Goal: Information Seeking & Learning: Find specific fact

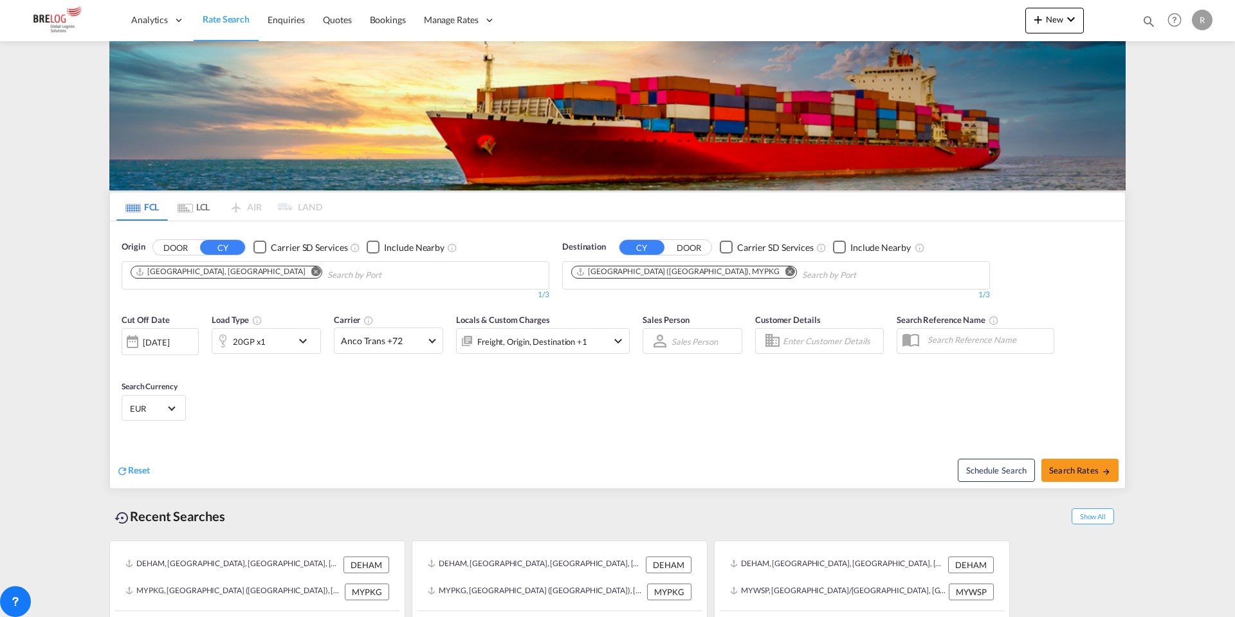
click at [786, 266] on md-icon "Remove" at bounding box center [791, 271] width 10 height 10
click at [674, 265] on input "Chips input." at bounding box center [632, 275] width 122 height 21
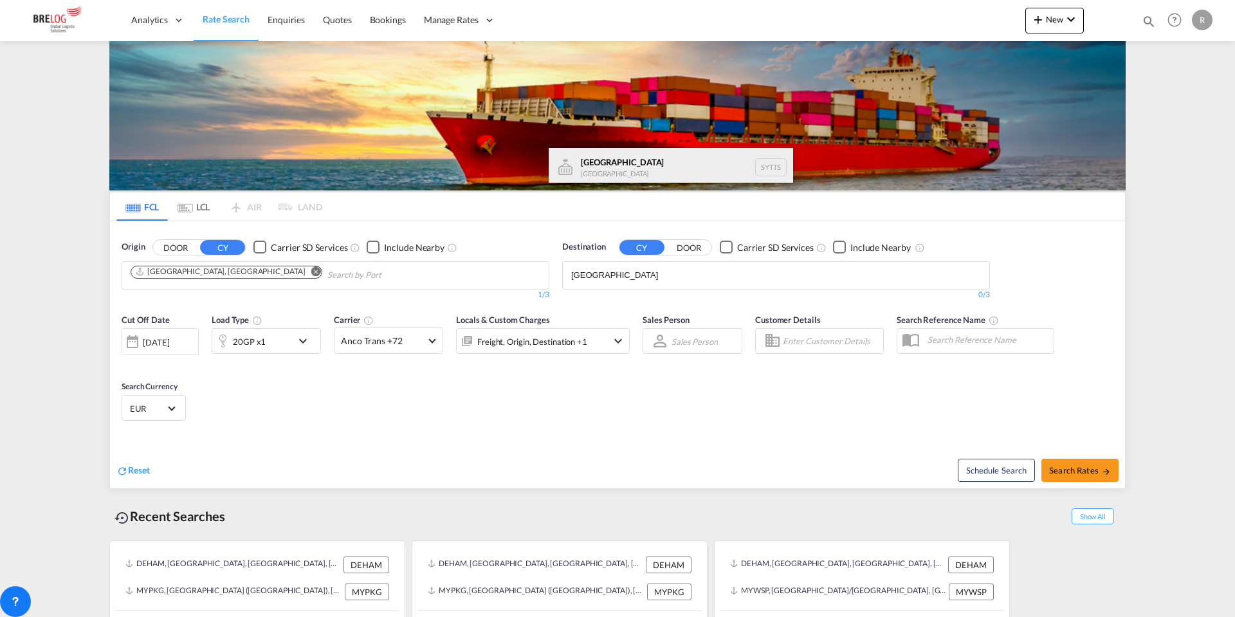
type input "[GEOGRAPHIC_DATA]"
click at [667, 169] on div "[GEOGRAPHIC_DATA] [GEOGRAPHIC_DATA] SYTTS" at bounding box center [671, 167] width 245 height 39
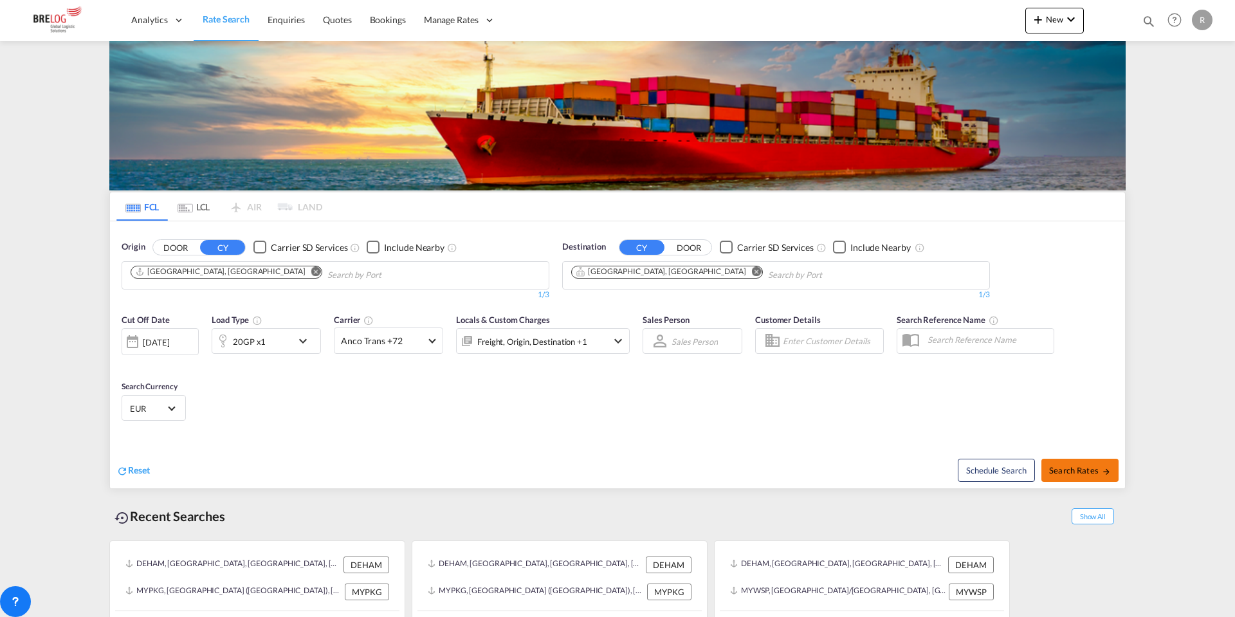
click at [1078, 465] on span "Search Rates" at bounding box center [1080, 470] width 62 height 10
type input "DEHAM to SYTTS / [DATE]"
